Goal: Task Accomplishment & Management: Manage account settings

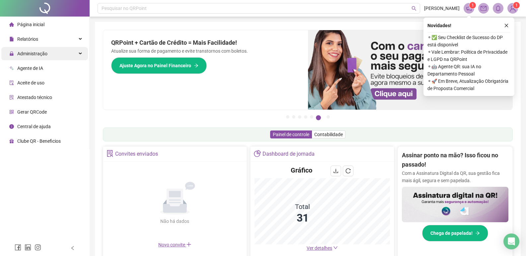
click at [48, 56] on div "Administração" at bounding box center [44, 53] width 87 height 13
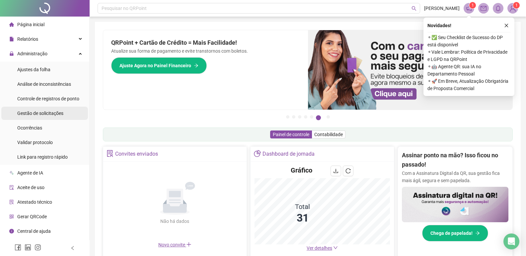
click at [44, 115] on span "Gestão de solicitações" at bounding box center [40, 113] width 46 height 5
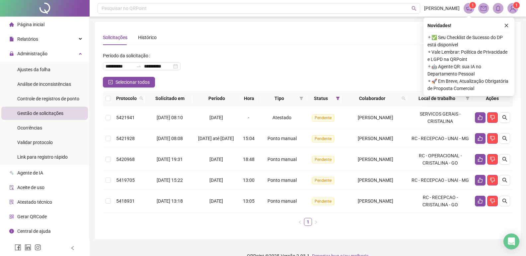
click at [340, 240] on div "**********" at bounding box center [308, 131] width 426 height 218
click at [508, 24] on icon "close" at bounding box center [506, 25] width 5 height 5
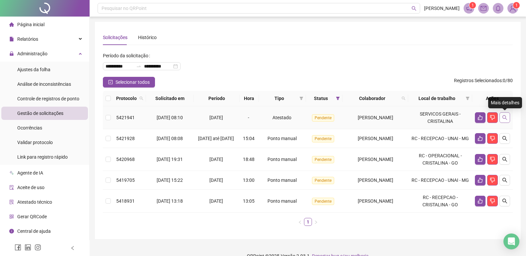
click at [502, 115] on icon "search" at bounding box center [504, 117] width 5 height 5
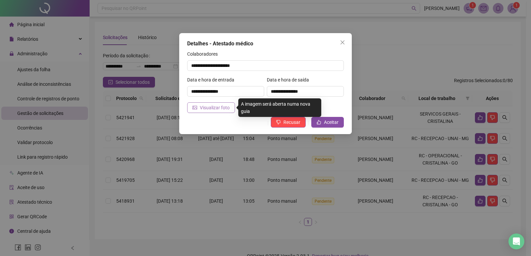
click at [214, 110] on span "Visualizar foto" at bounding box center [215, 107] width 30 height 7
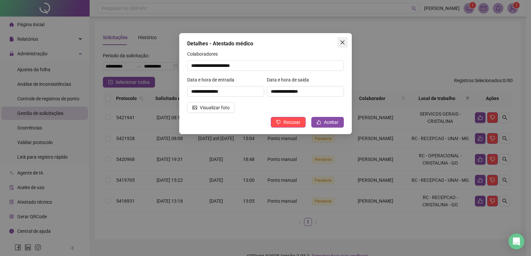
click at [341, 41] on icon "close" at bounding box center [342, 42] width 5 height 5
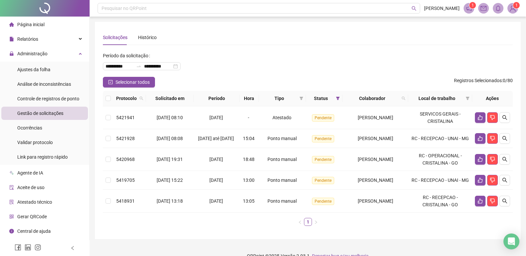
click at [50, 106] on ul "Ajustes da folha Análise de inconsistências Controle de registros de ponto Gest…" at bounding box center [44, 114] width 89 height 104
click at [49, 113] on span "Gestão de solicitações" at bounding box center [40, 113] width 46 height 5
click at [48, 113] on span "Gestão de solicitações" at bounding box center [40, 113] width 46 height 5
